Goal: Register for event/course

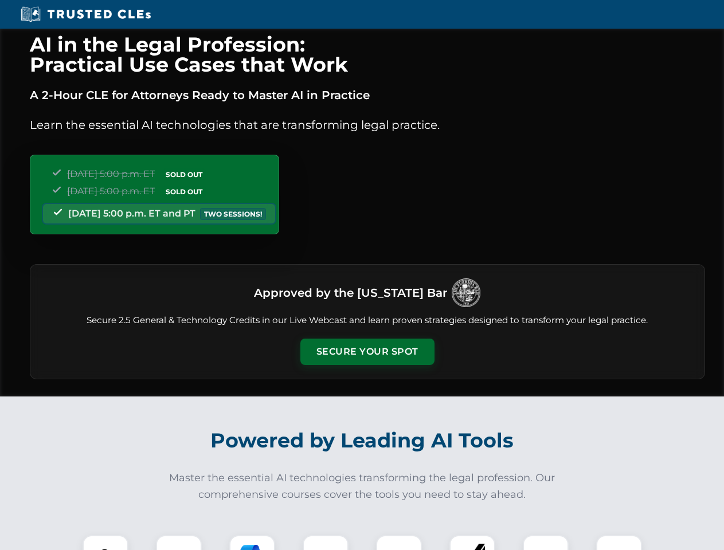
click at [367, 352] on button "Secure Your Spot" at bounding box center [367, 352] width 134 height 26
click at [105, 543] on img at bounding box center [105, 558] width 33 height 33
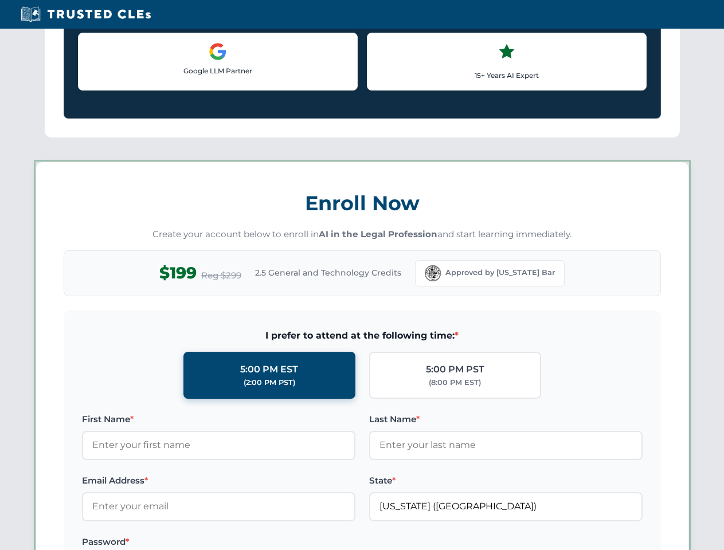
click at [252, 543] on label "Password *" at bounding box center [218, 542] width 273 height 14
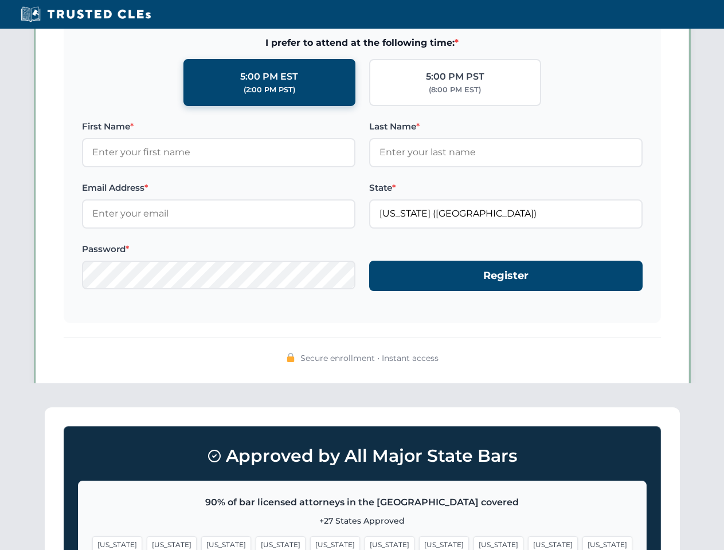
click at [528, 543] on span "[US_STATE]" at bounding box center [553, 545] width 50 height 17
